Goal: Navigation & Orientation: Go to known website

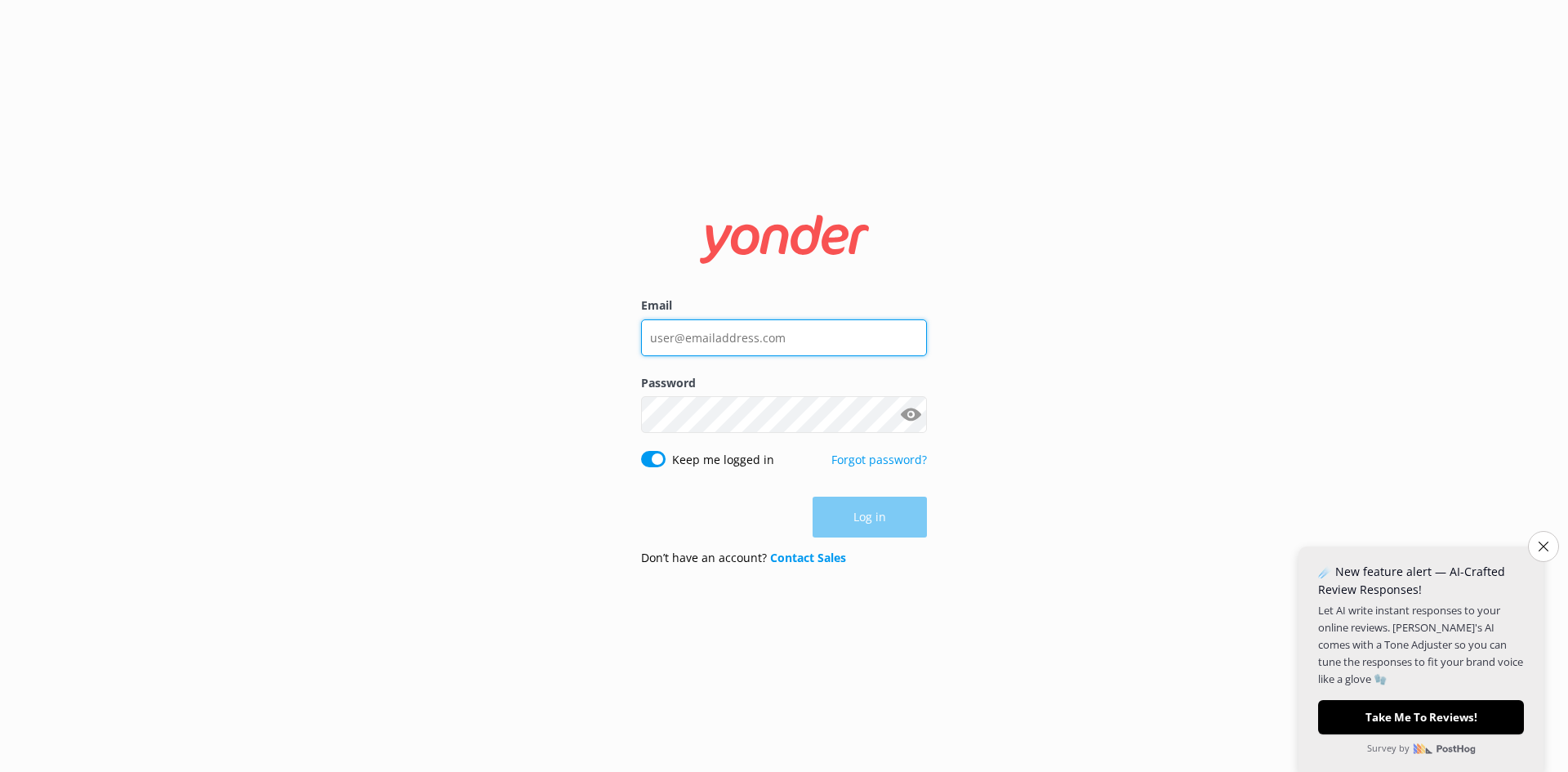
click at [729, 336] on input "Email" at bounding box center [784, 337] width 286 height 36
type input "[EMAIL_ADDRESS][DOMAIN_NAME]"
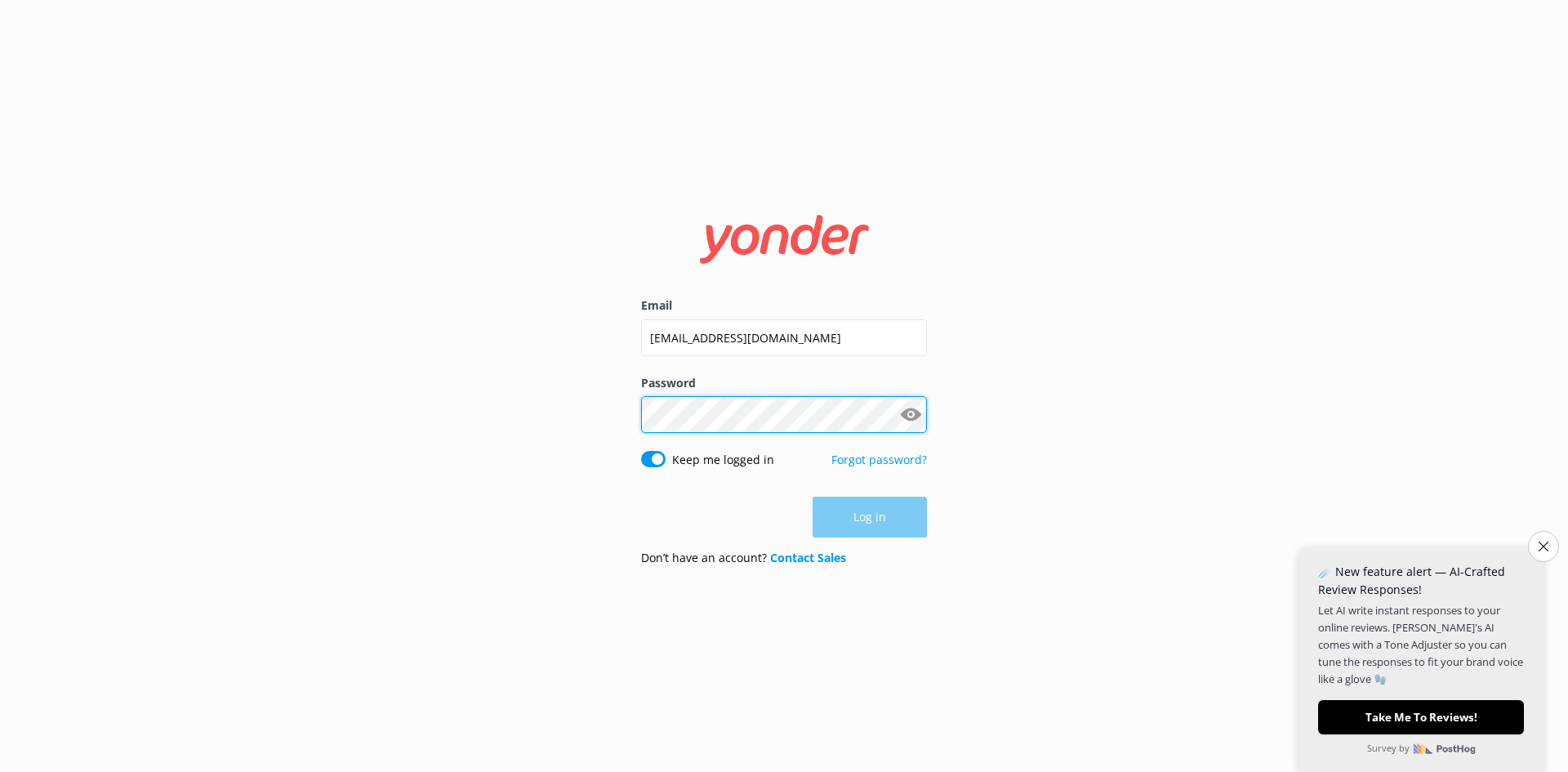
click at [789, 429] on div "Password Show password" at bounding box center [784, 413] width 286 height 77
click button "Log in" at bounding box center [870, 518] width 114 height 41
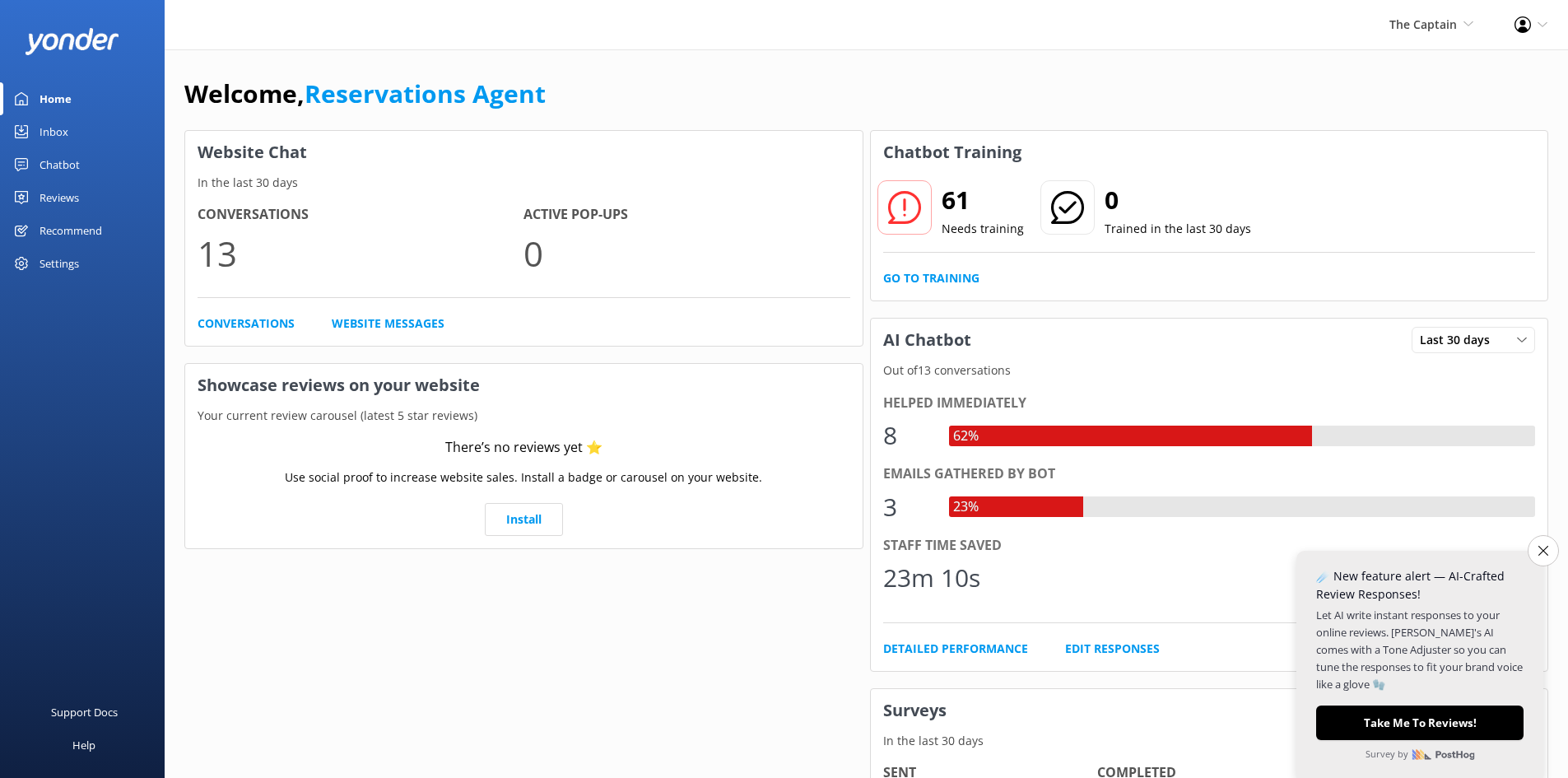
click at [1414, 112] on div "Welcome, Reservations Agent" at bounding box center [866, 102] width 1364 height 56
